Goal: Information Seeking & Learning: Find specific fact

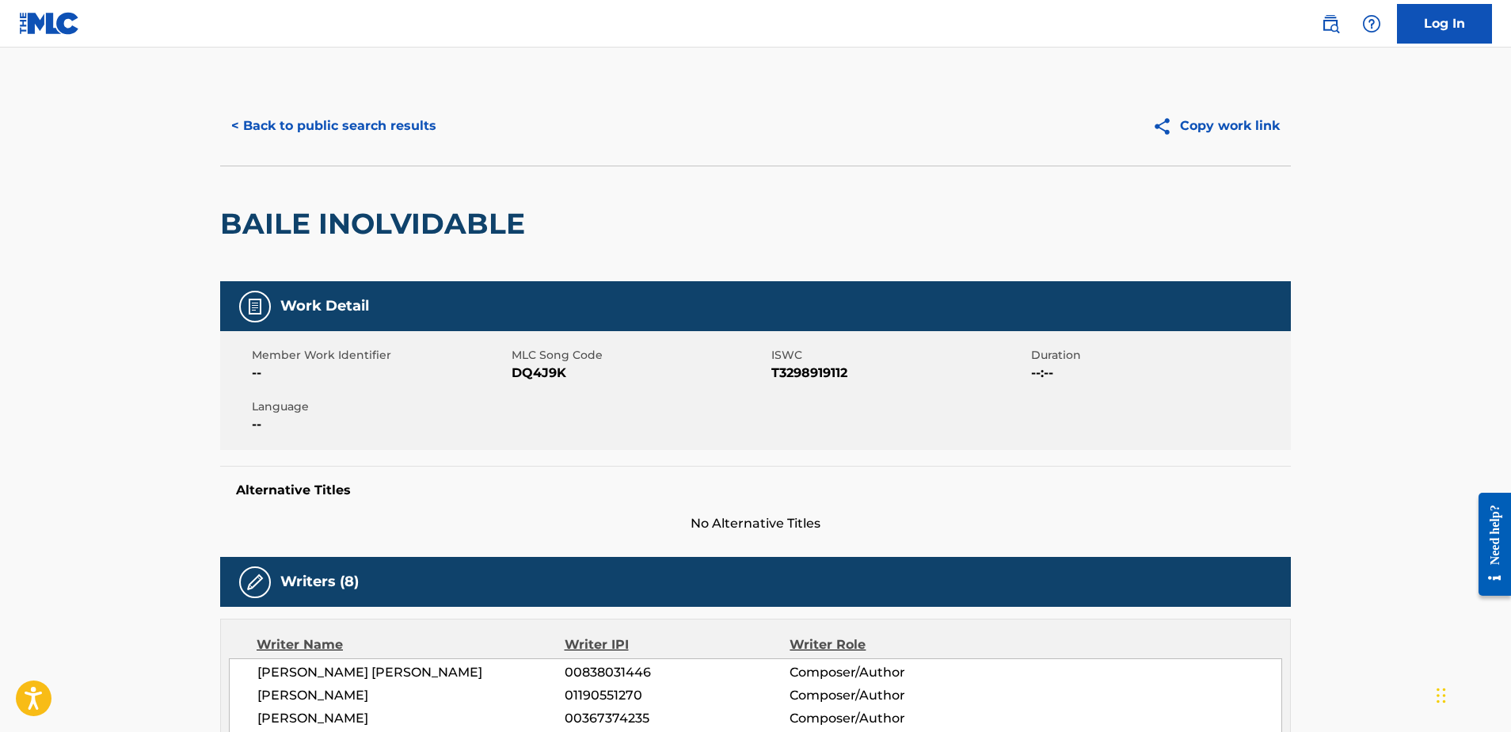
scroll to position [2, 0]
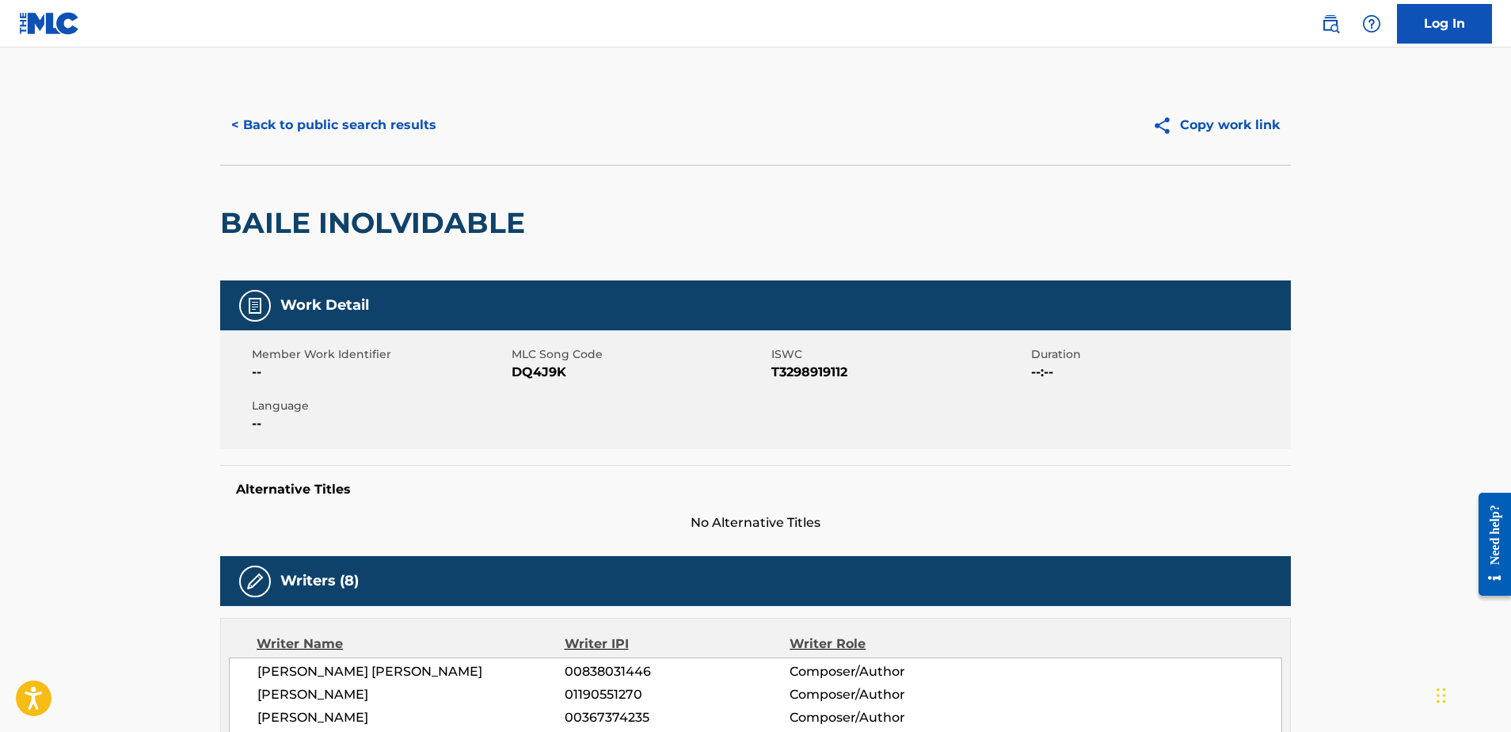
click at [361, 124] on button "< Back to public search results" at bounding box center [333, 125] width 227 height 40
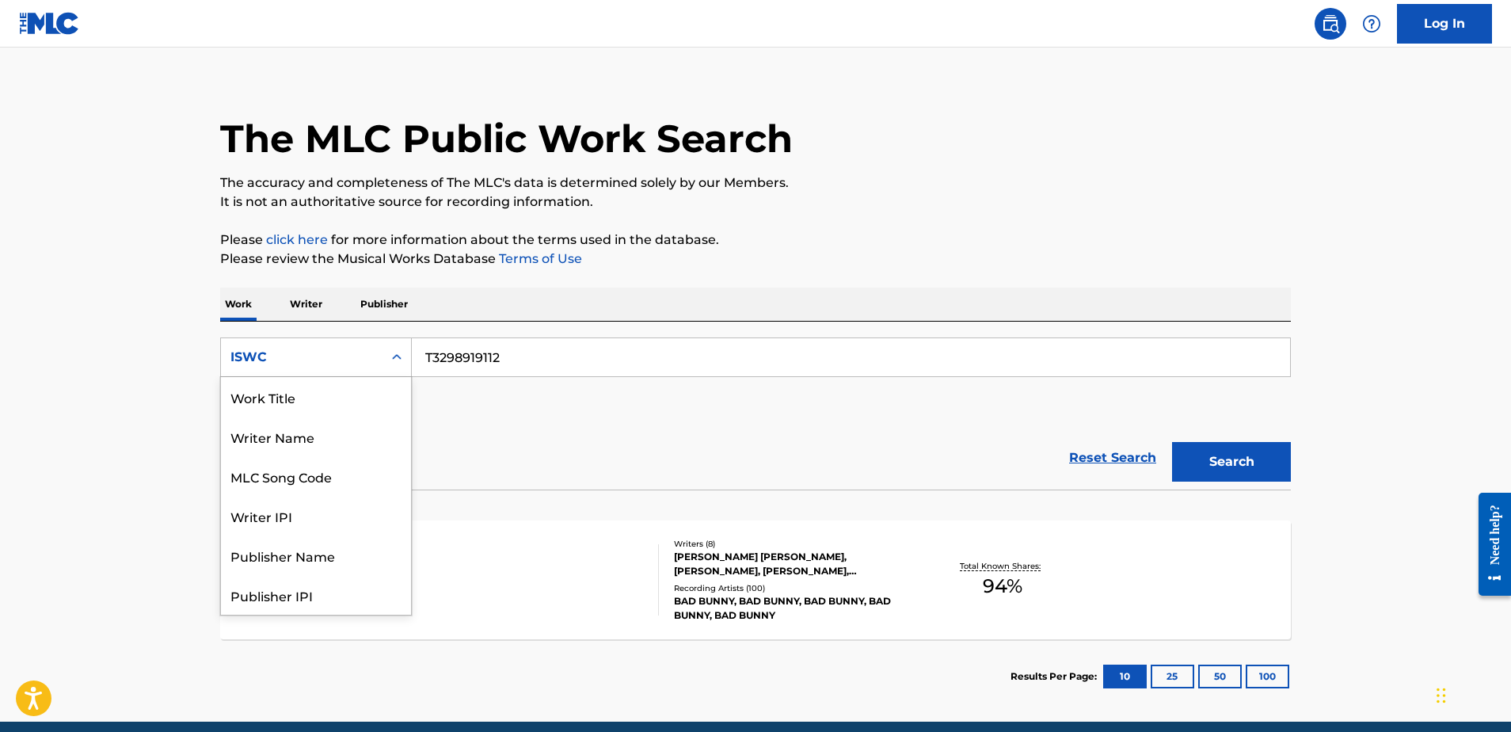
scroll to position [13, 0]
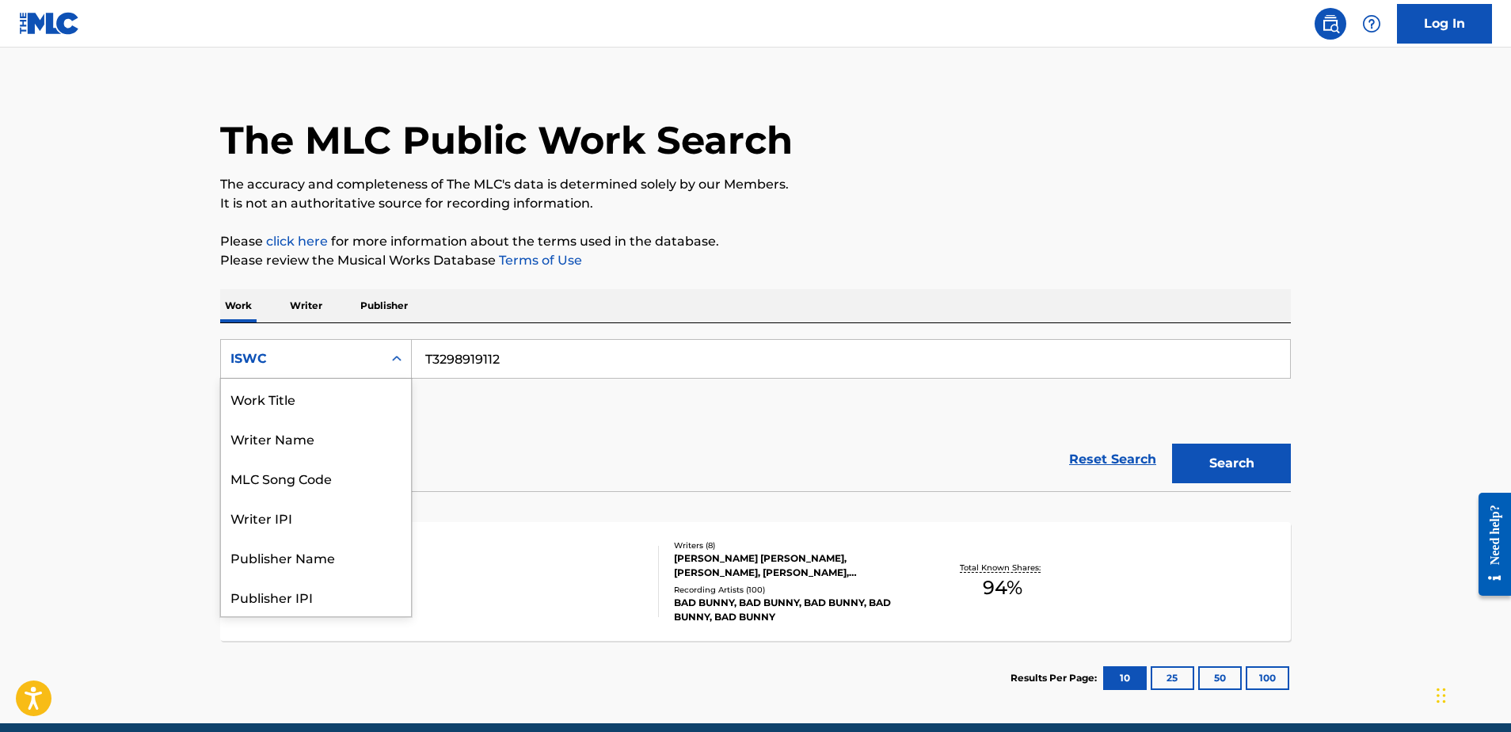
click at [323, 363] on div "ISWC" at bounding box center [302, 358] width 143 height 19
click at [335, 392] on div "Work Title" at bounding box center [316, 399] width 190 height 40
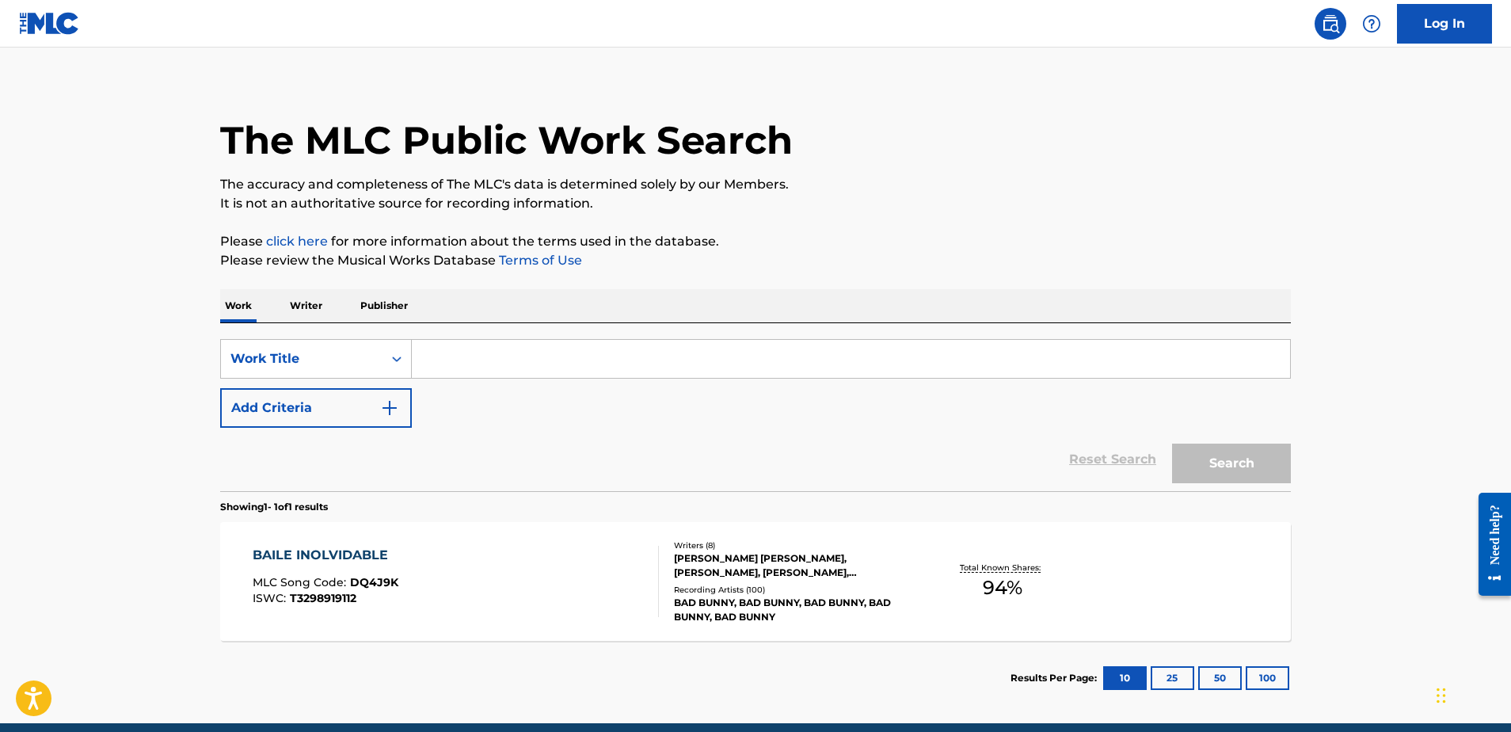
click at [528, 348] on input "Search Form" at bounding box center [851, 359] width 879 height 38
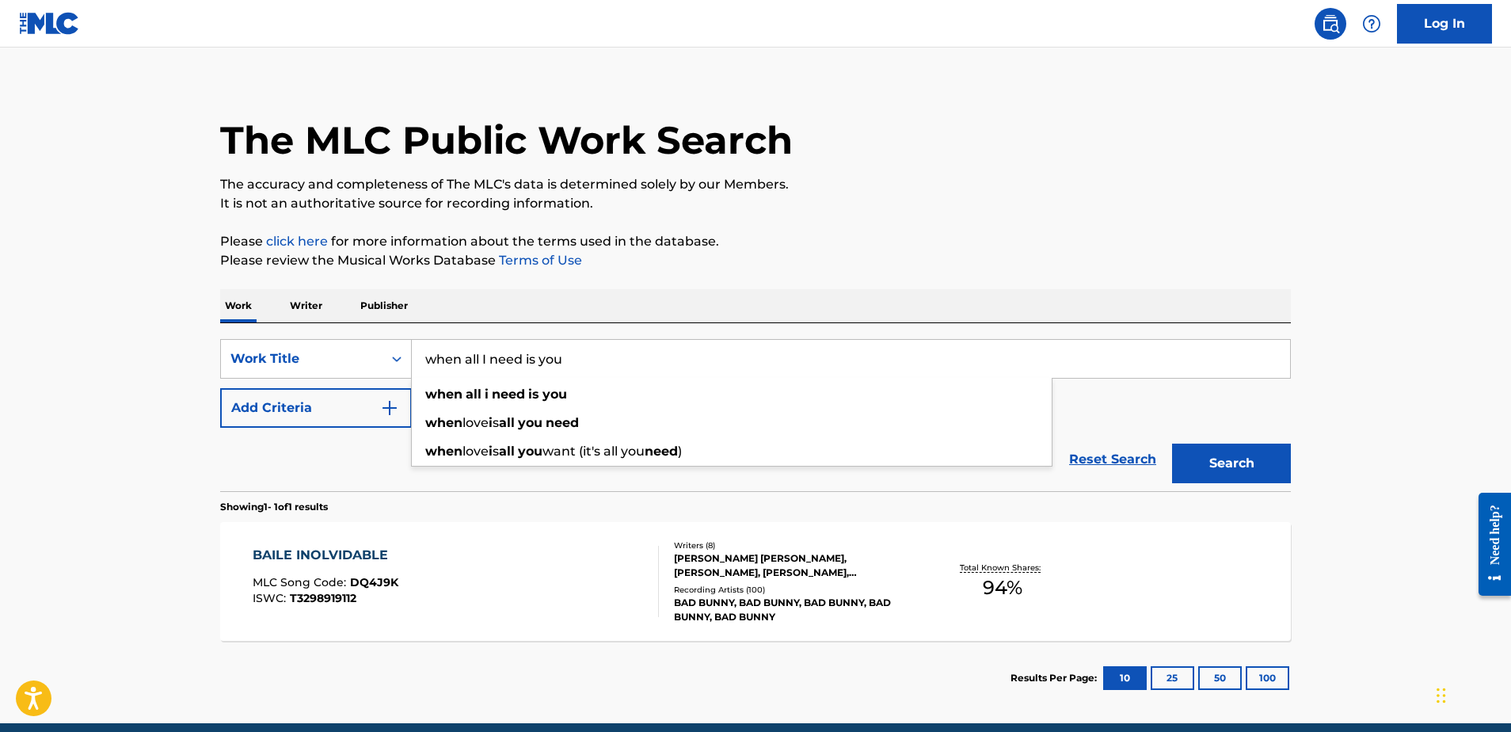
type input "when all I need is you"
click at [1232, 463] on button "Search" at bounding box center [1231, 464] width 119 height 40
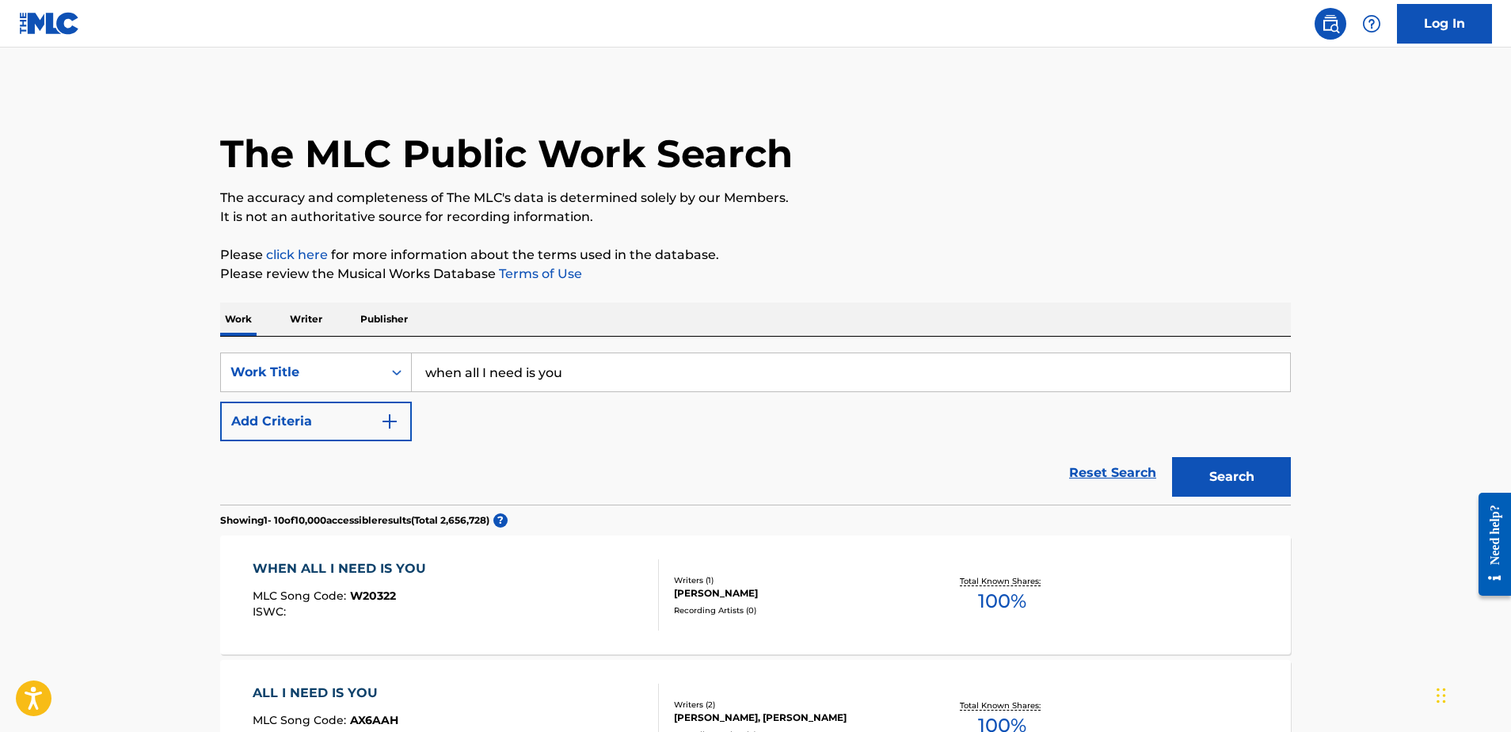
scroll to position [3, 0]
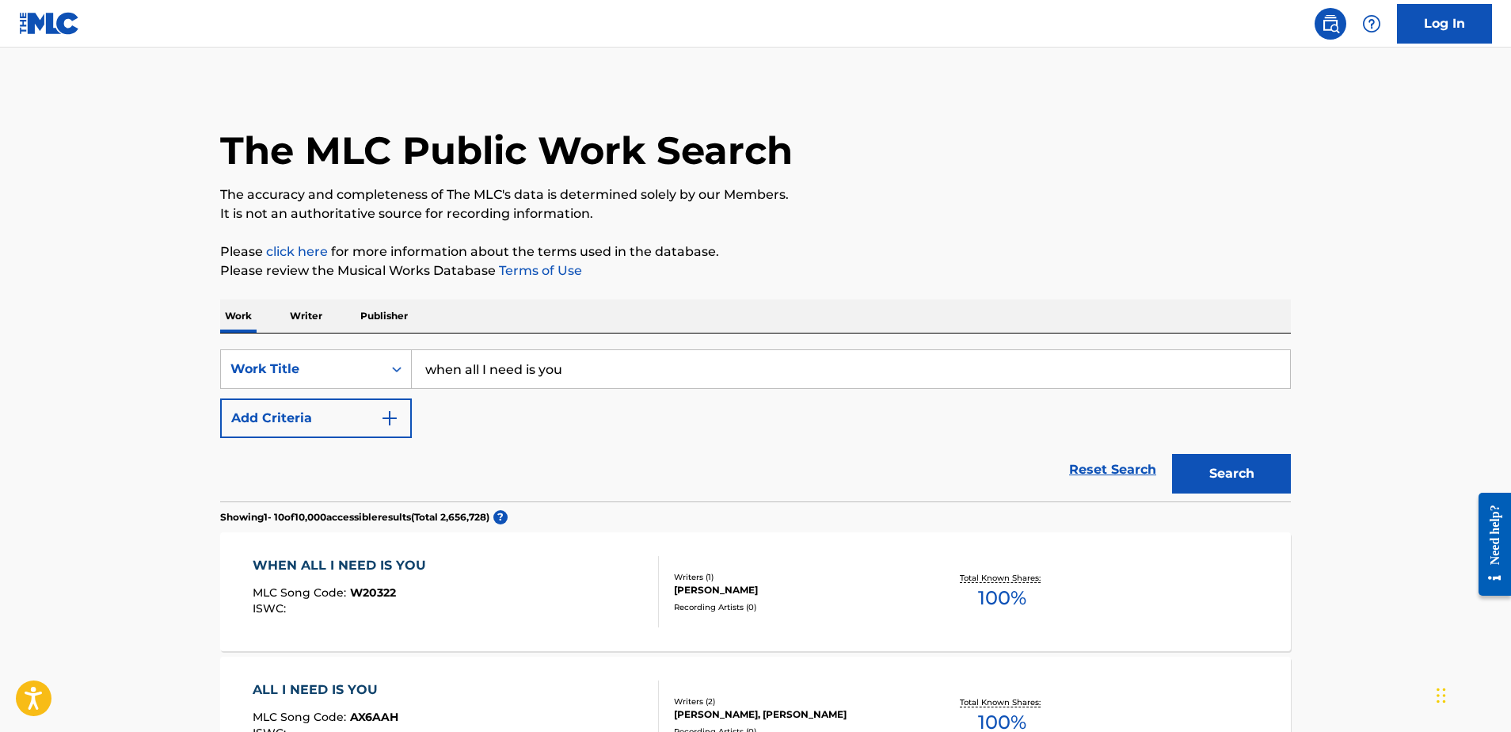
drag, startPoint x: 343, startPoint y: 433, endPoint x: 352, endPoint y: 434, distance: 8.9
click at [343, 433] on button "Add Criteria" at bounding box center [316, 418] width 192 height 40
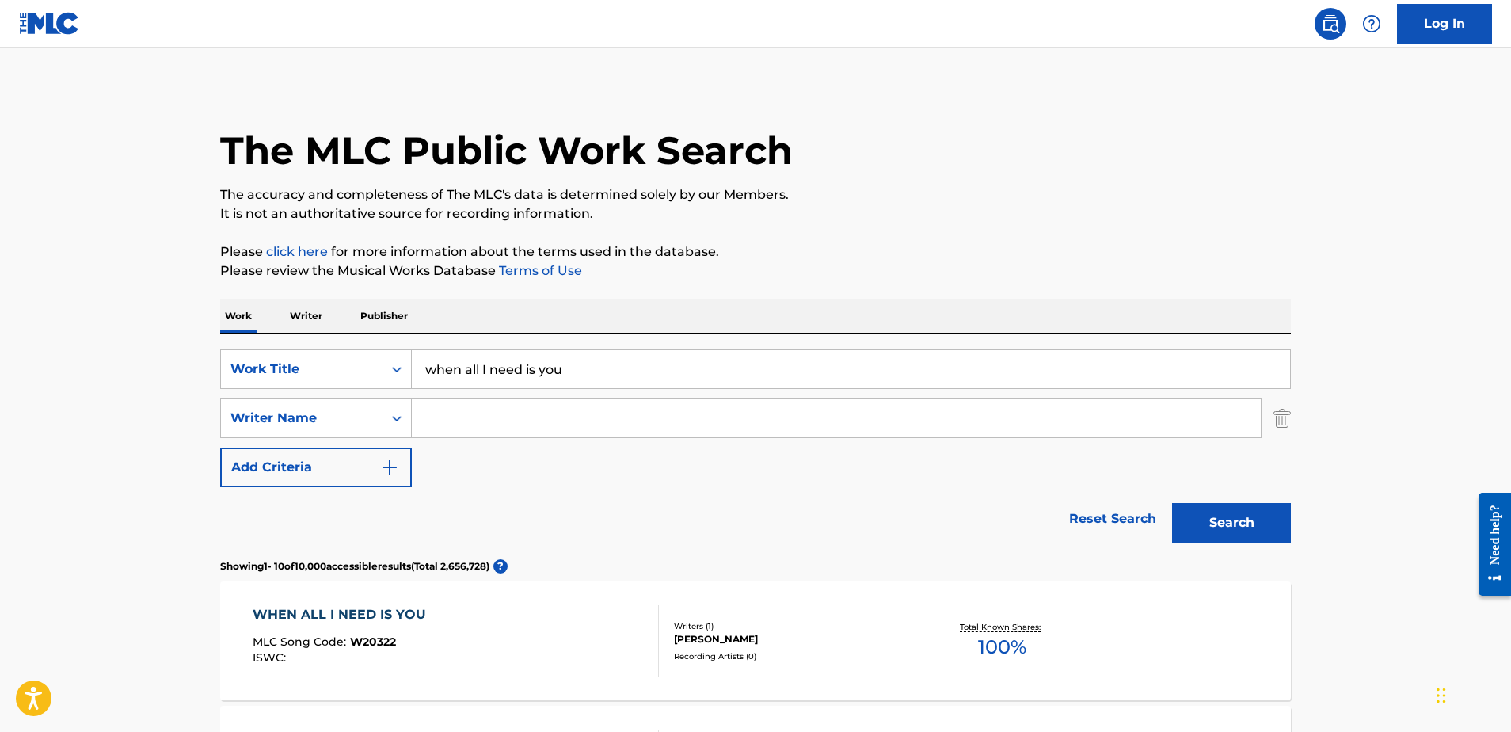
click at [525, 422] on input "Search Form" at bounding box center [836, 418] width 849 height 38
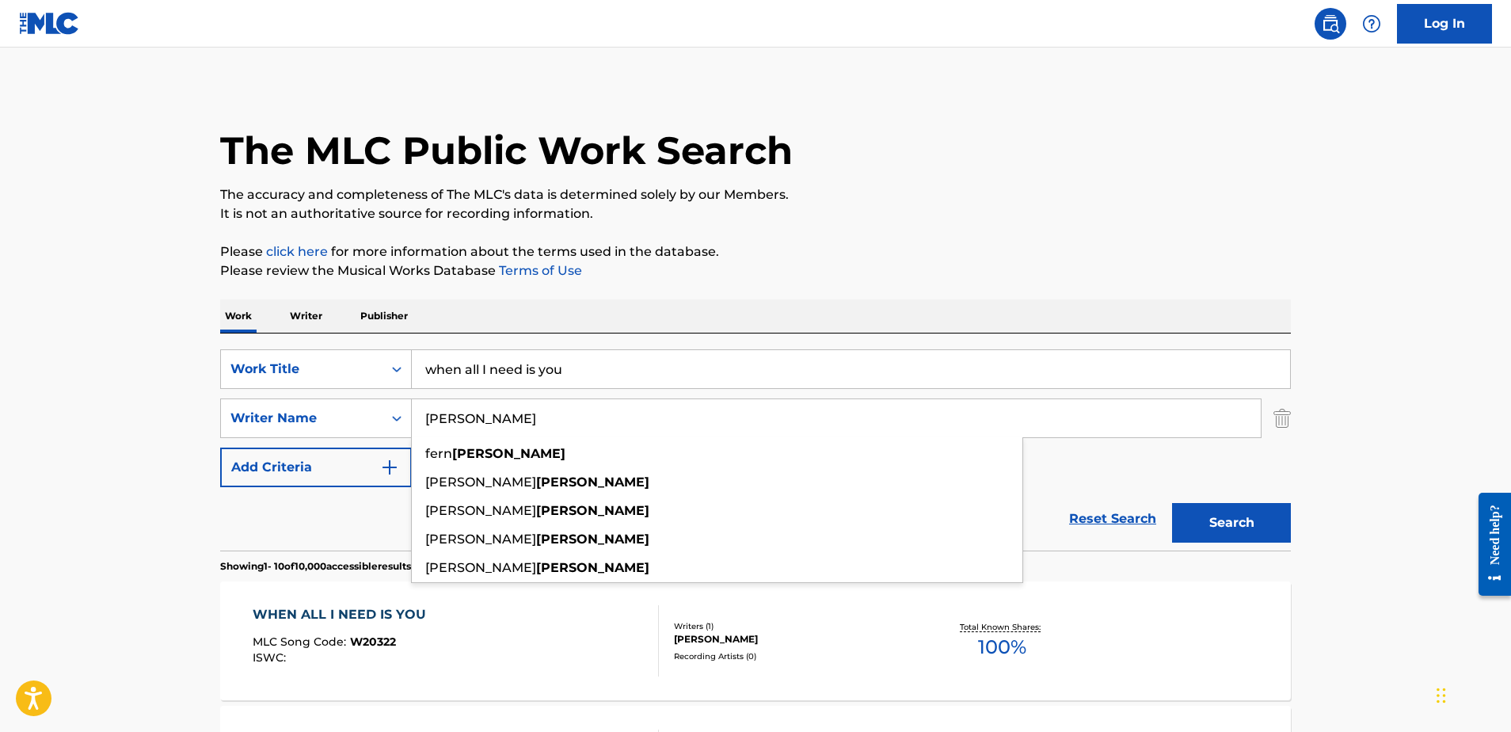
click at [1232, 523] on button "Search" at bounding box center [1231, 523] width 119 height 40
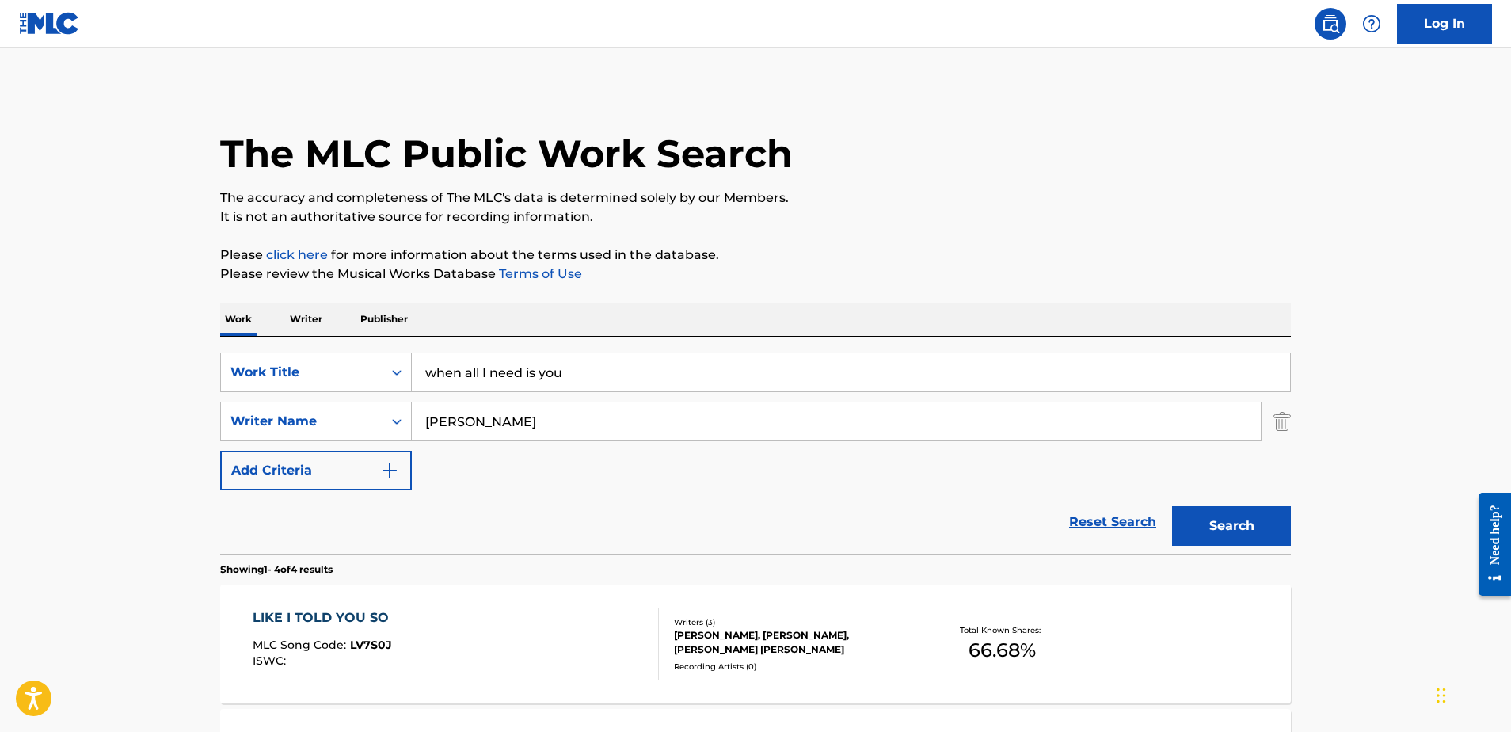
scroll to position [0, 0]
click at [425, 423] on input "[PERSON_NAME]" at bounding box center [836, 421] width 849 height 38
type input "[PERSON_NAME]"
click at [1232, 526] on button "Search" at bounding box center [1231, 526] width 119 height 40
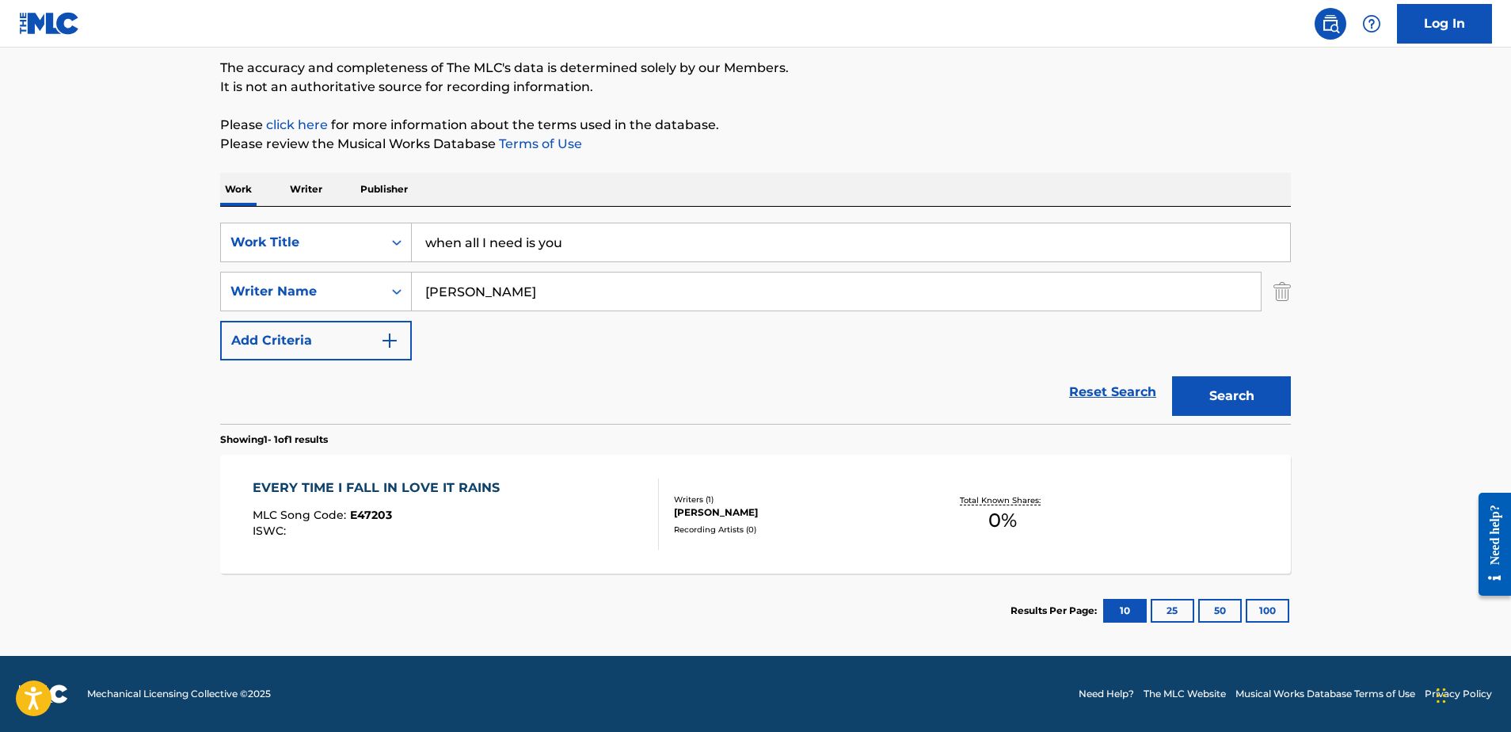
scroll to position [130, 0]
click at [729, 508] on div "[PERSON_NAME]" at bounding box center [793, 512] width 239 height 14
